Goal: Task Accomplishment & Management: Complete application form

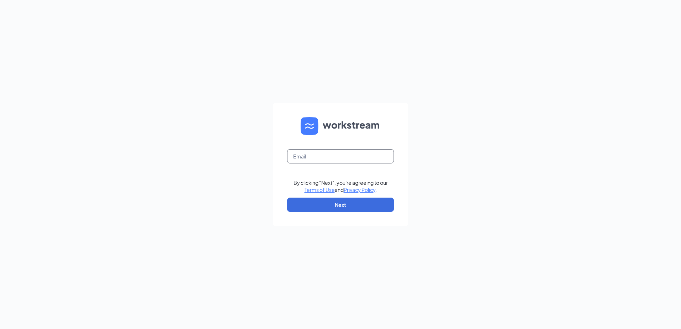
click at [292, 154] on input "text" at bounding box center [340, 156] width 107 height 14
type input "[EMAIL_ADDRESS][DOMAIN_NAME]"
click at [315, 205] on button "Next" at bounding box center [340, 205] width 107 height 14
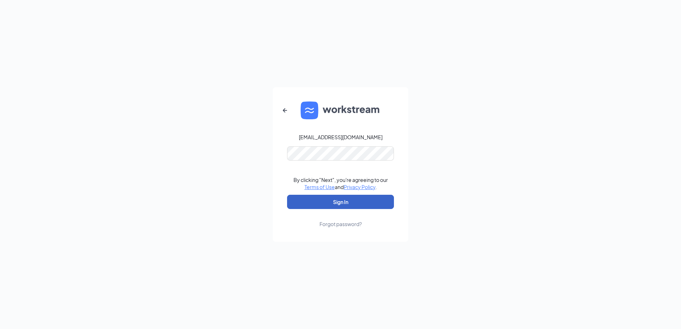
click at [310, 196] on button "Sign In" at bounding box center [340, 202] width 107 height 14
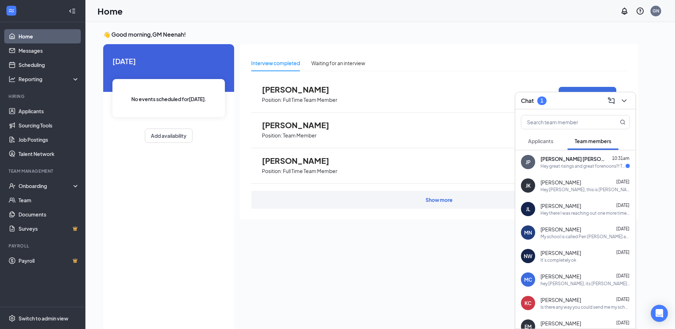
click at [591, 169] on div "JP [PERSON_NAME] [PERSON_NAME] 10:31am Hey great risings and great forenoons!!!…" at bounding box center [575, 161] width 120 height 23
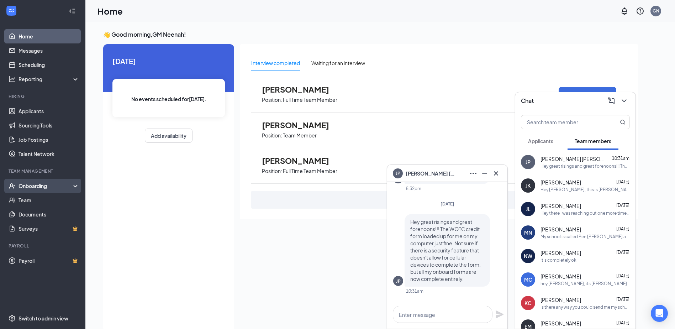
click at [33, 192] on div "Onboarding" at bounding box center [42, 186] width 85 height 14
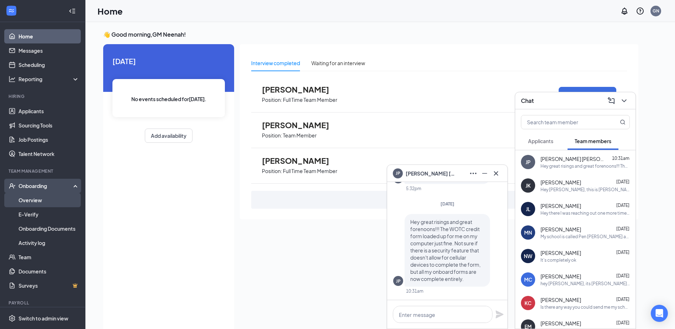
click at [39, 203] on link "Overview" at bounding box center [49, 200] width 61 height 14
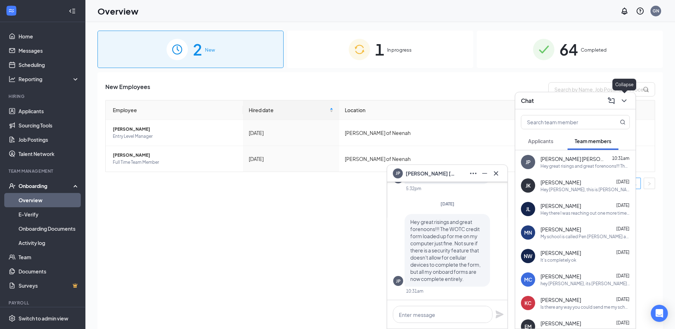
click at [628, 104] on icon "ChevronDown" at bounding box center [624, 100] width 9 height 9
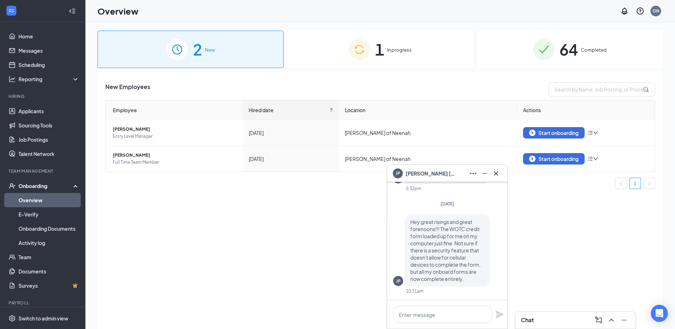
click at [390, 42] on div "1 In progress" at bounding box center [380, 49] width 186 height 37
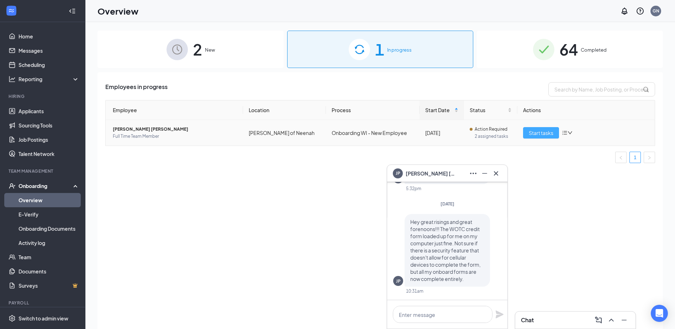
click at [537, 128] on button "Start tasks" at bounding box center [541, 132] width 36 height 11
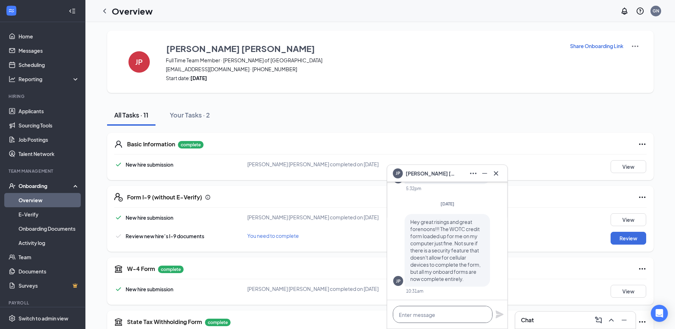
click at [434, 316] on textarea at bounding box center [443, 314] width 100 height 17
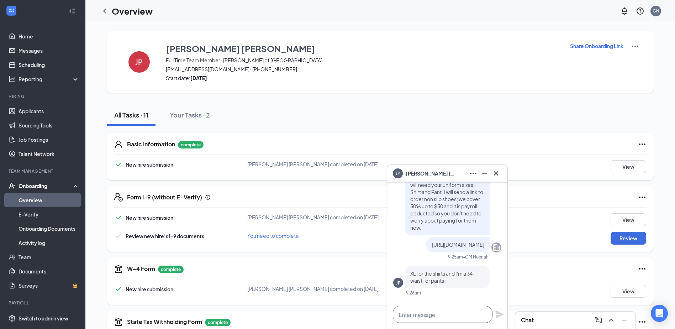
scroll to position [-249, 0]
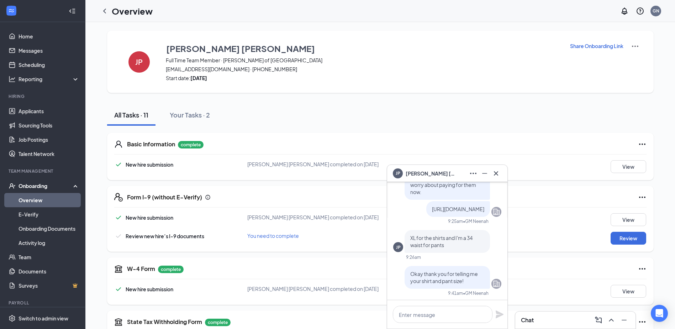
click at [405, 255] on div "JP XL for the shirts and I'm a 34 waist for pants 9:26am" at bounding box center [447, 245] width 108 height 30
click at [411, 256] on div "9:26am" at bounding box center [413, 257] width 15 height 6
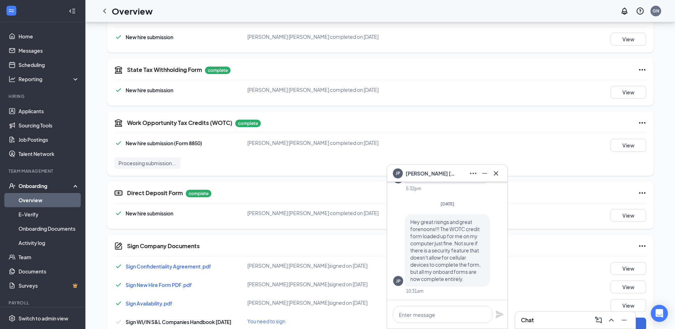
scroll to position [269, 0]
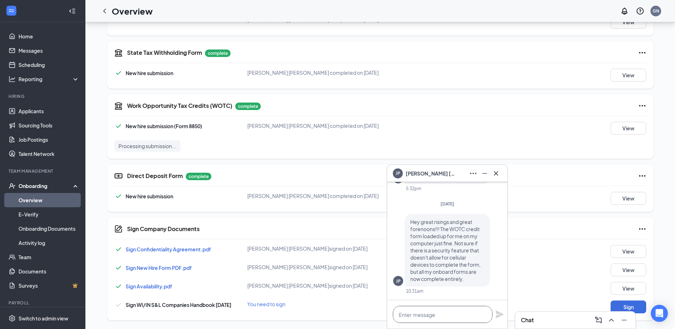
click at [400, 320] on textarea at bounding box center [443, 314] width 100 height 17
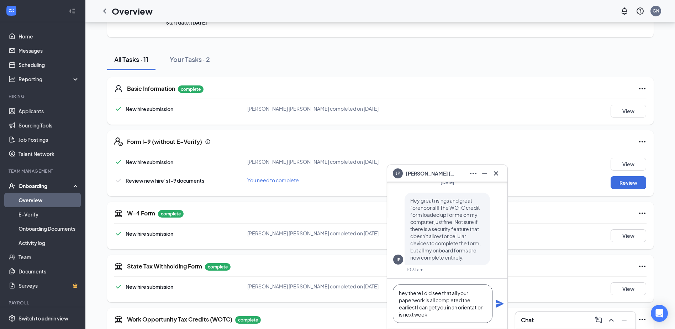
scroll to position [0, 0]
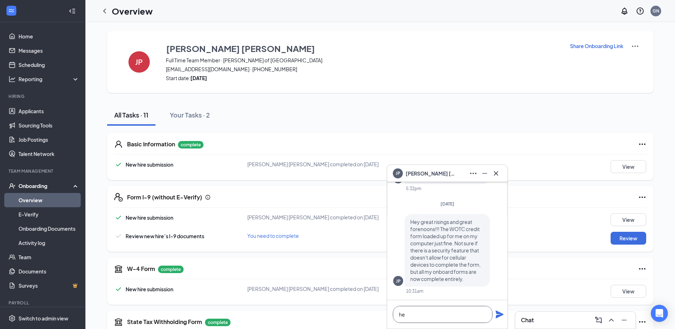
type textarea "h"
click at [493, 171] on icon "Cross" at bounding box center [496, 173] width 9 height 9
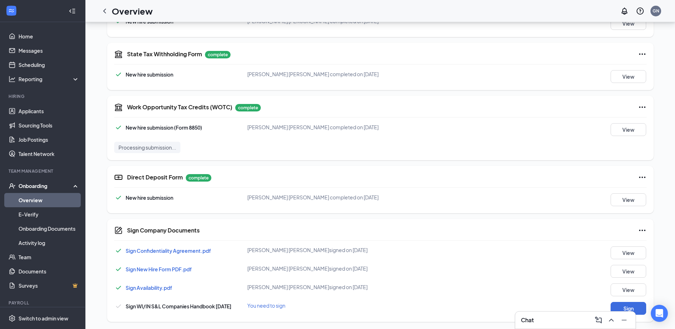
scroll to position [269, 0]
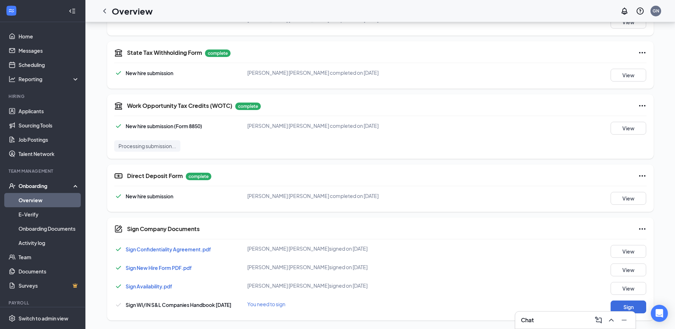
click at [157, 287] on span "Sign Availability.pdf" at bounding box center [149, 286] width 47 height 6
